Goal: Go to known website: Go to known website

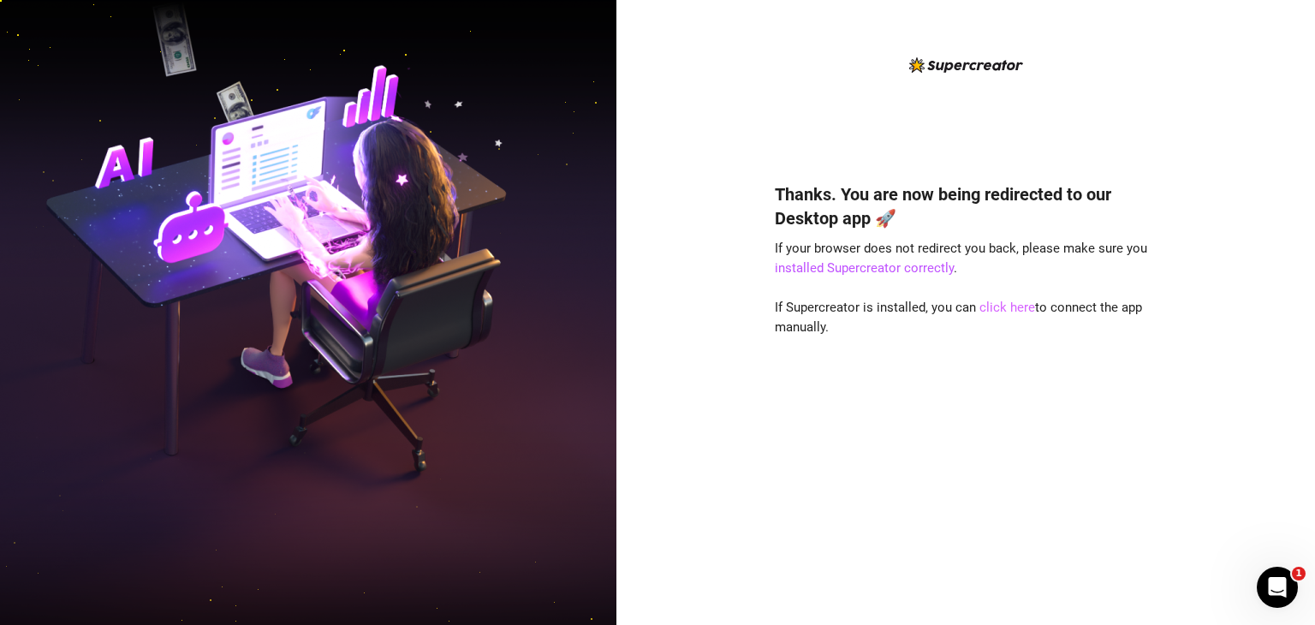
click at [1008, 306] on link "click here" at bounding box center [1007, 307] width 56 height 15
click at [1011, 307] on link "click here" at bounding box center [1007, 307] width 56 height 15
click at [1010, 307] on link "click here" at bounding box center [1007, 307] width 56 height 15
